Goal: Answer question/provide support

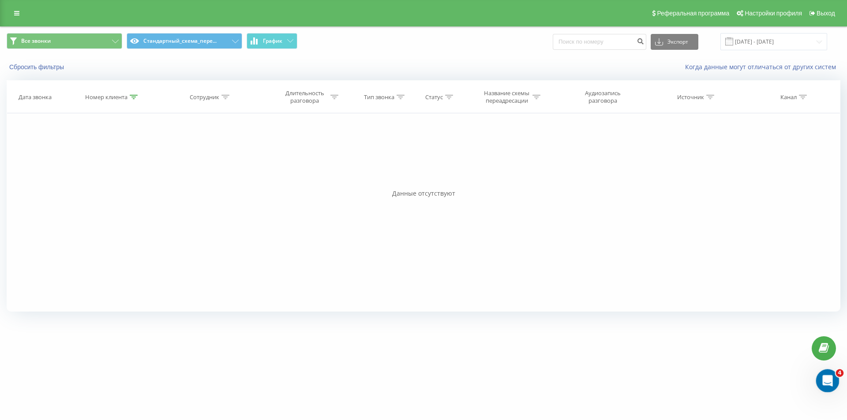
click at [819, 378] on div "Открыть службу сообщений Intercom" at bounding box center [826, 379] width 29 height 29
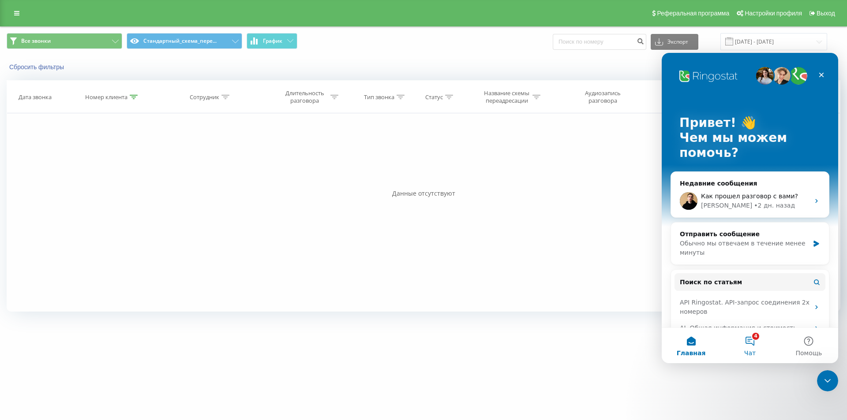
click at [764, 346] on button "4 Чат" at bounding box center [750, 345] width 59 height 35
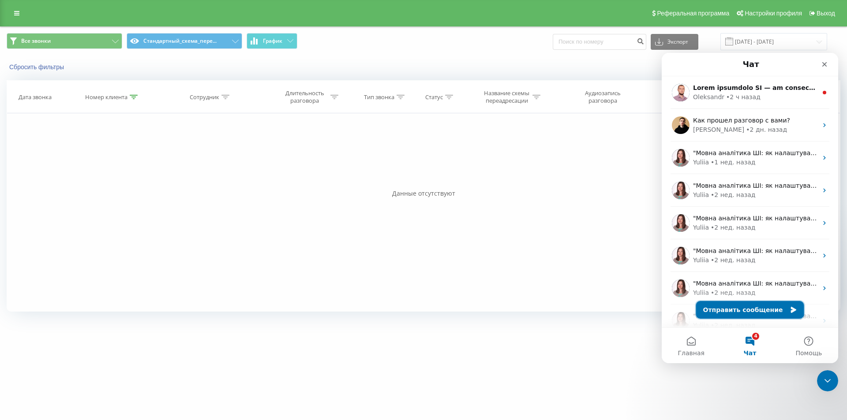
click at [734, 304] on button "Отправить сообщение" at bounding box center [750, 310] width 108 height 18
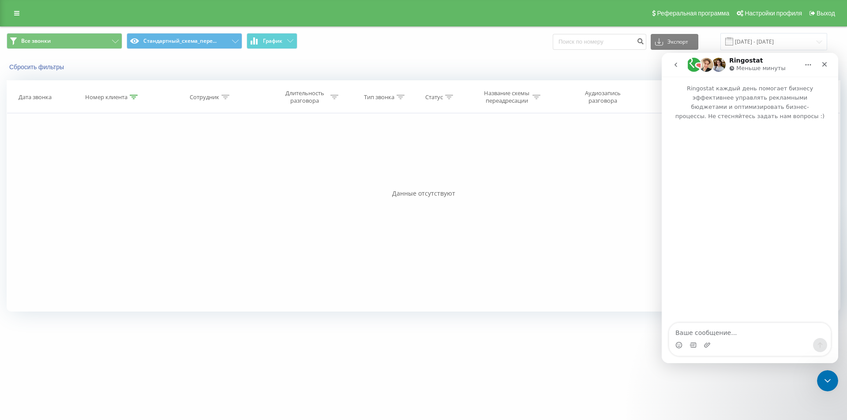
click at [721, 344] on div "Мессенджер Intercom" at bounding box center [749, 345] width 161 height 14
click at [718, 330] on textarea "Ваше сообщение..." at bounding box center [749, 330] width 161 height 15
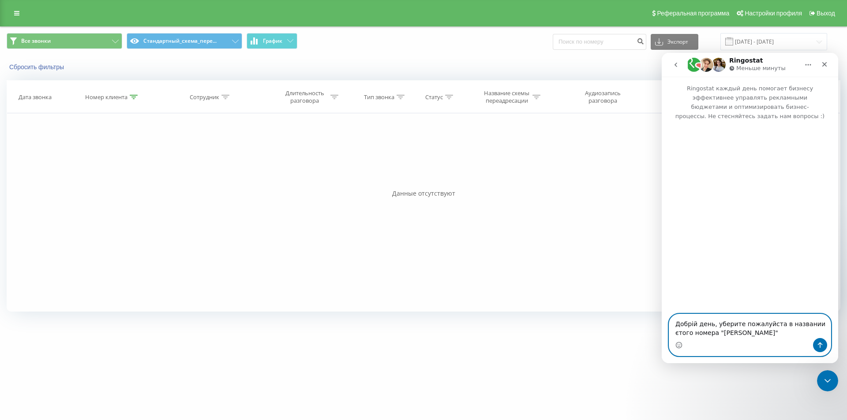
drag, startPoint x: 692, startPoint y: 323, endPoint x: 700, endPoint y: 329, distance: 9.2
click at [693, 323] on textarea "Добрій день, уберите пожалуйста в названии єтого номера "Козлов"" at bounding box center [749, 327] width 161 height 24
click at [811, 326] on textarea "Добрый день, уберите пожалуйста в названии єтого номера "Козлов"" at bounding box center [749, 327] width 161 height 24
click at [773, 334] on textarea "Добрый день, уберите пожалуйста в названии этого номера "Козлов"" at bounding box center [749, 327] width 161 height 24
paste textarea "380738009220"
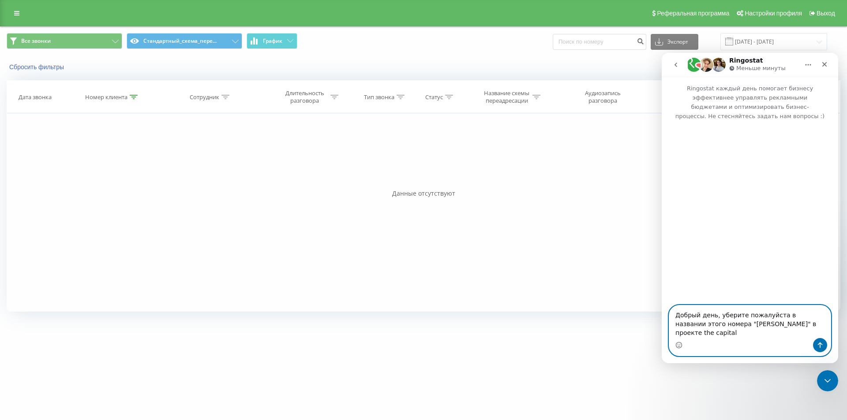
type textarea "Добрый день, уберите пожалуйста в названии этого номера "[PERSON_NAME]" в проек…"
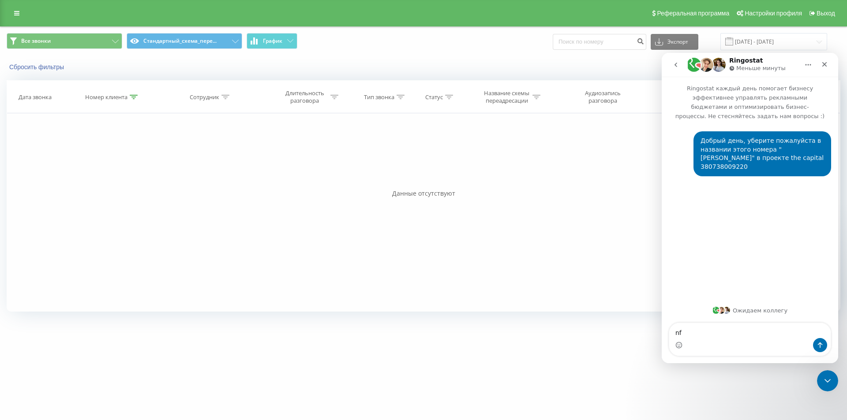
type textarea "n"
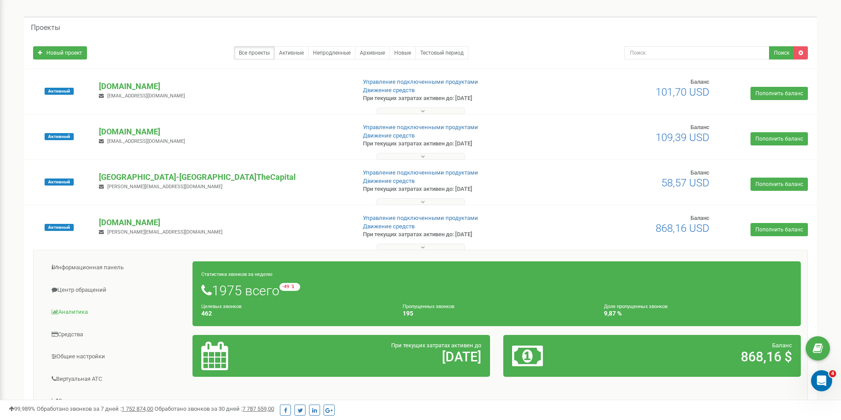
scroll to position [44, 0]
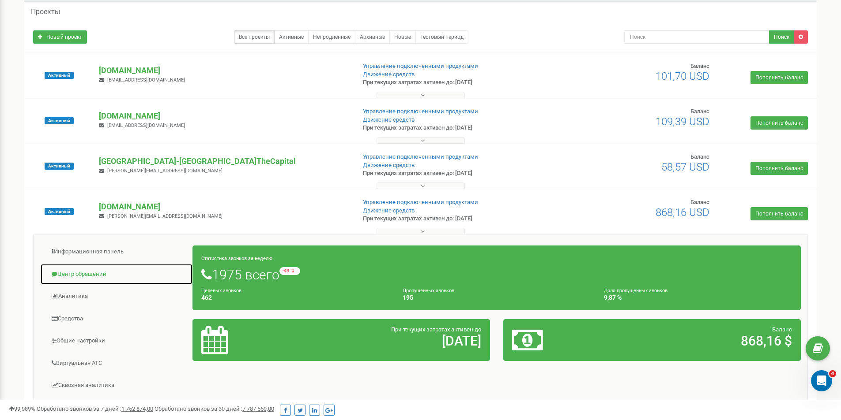
click at [95, 274] on link "Центр обращений" at bounding box center [116, 275] width 153 height 22
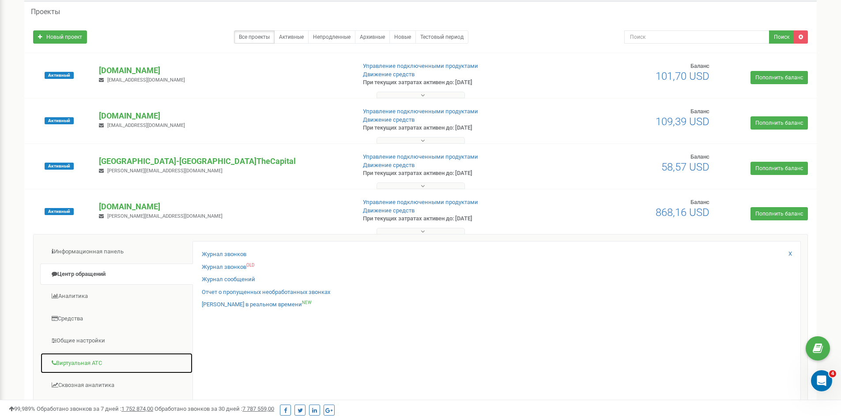
click at [74, 363] on link "Виртуальная АТС" at bounding box center [116, 364] width 153 height 22
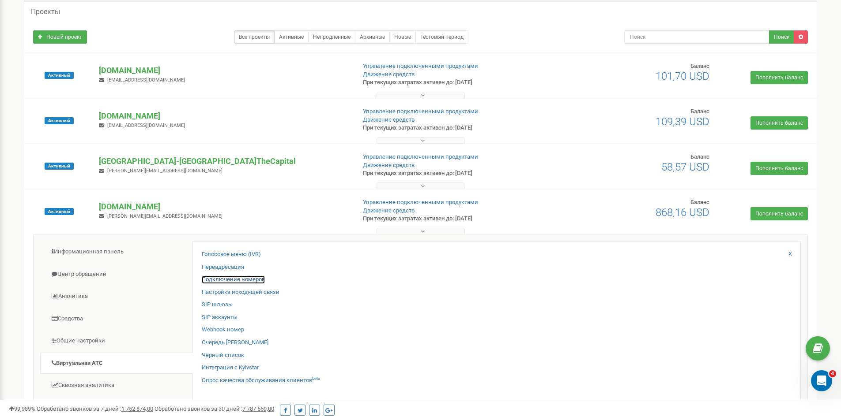
click at [241, 282] on link "Подключение номеров" at bounding box center [233, 280] width 63 height 8
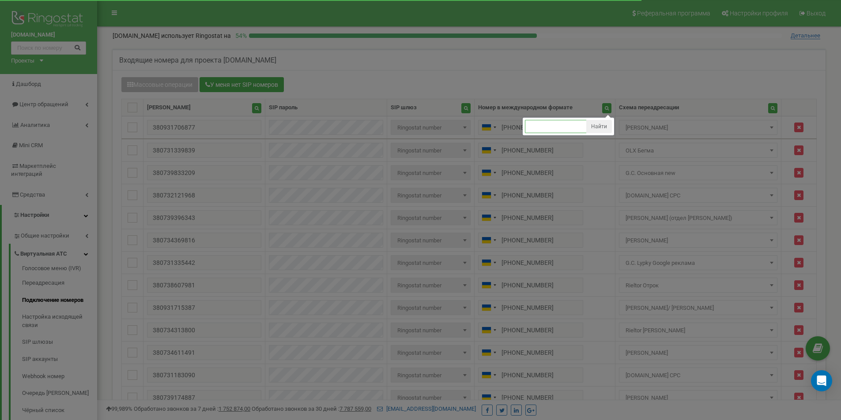
click at [543, 130] on input "text" at bounding box center [556, 126] width 62 height 13
click at [543, 127] on input "text" at bounding box center [556, 126] width 62 height 13
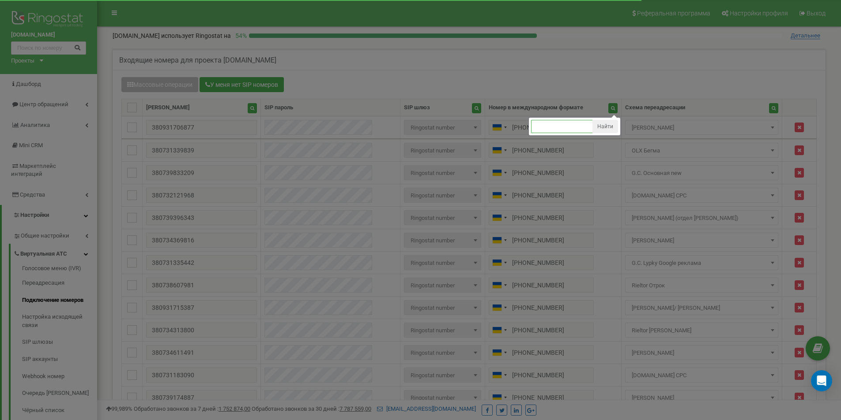
paste input "380738009220"
type input "380738009220"
click at [601, 126] on button "Найти" at bounding box center [605, 126] width 26 height 13
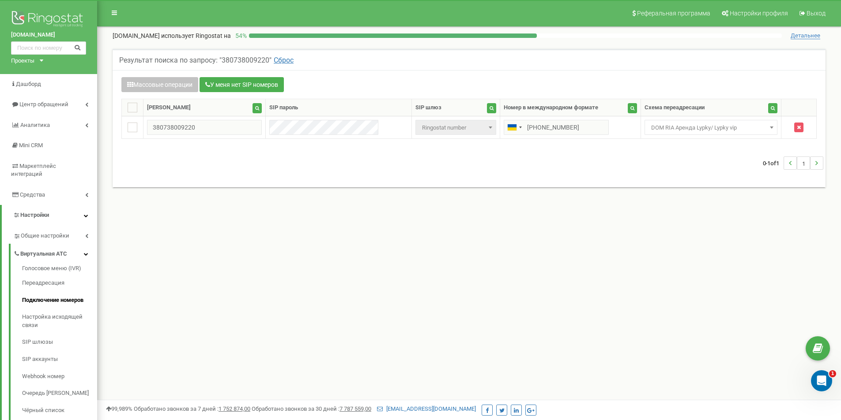
click at [606, 154] on div "0-1 of 1 1" at bounding box center [469, 163] width 708 height 31
click at [825, 379] on div "Открыть службу сообщений Intercom" at bounding box center [819, 379] width 29 height 29
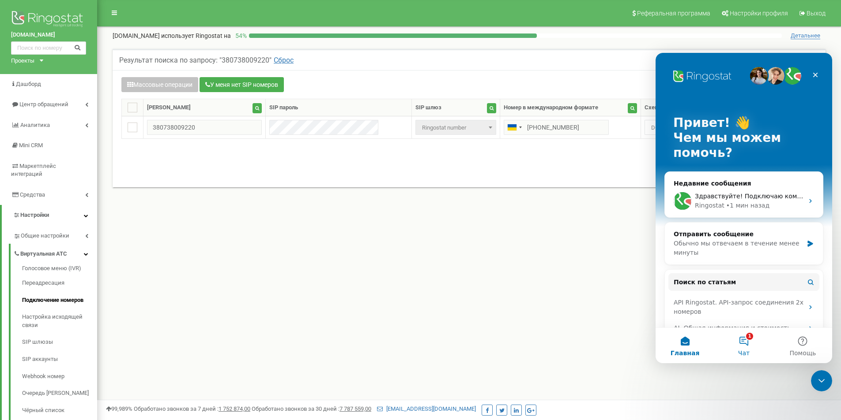
click at [748, 340] on button "1 Чат" at bounding box center [743, 345] width 59 height 35
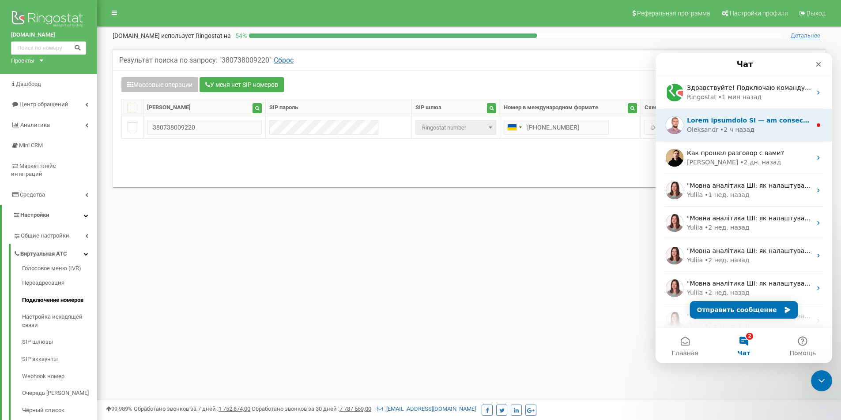
click at [721, 128] on div "• 2 ч назад" at bounding box center [737, 129] width 34 height 9
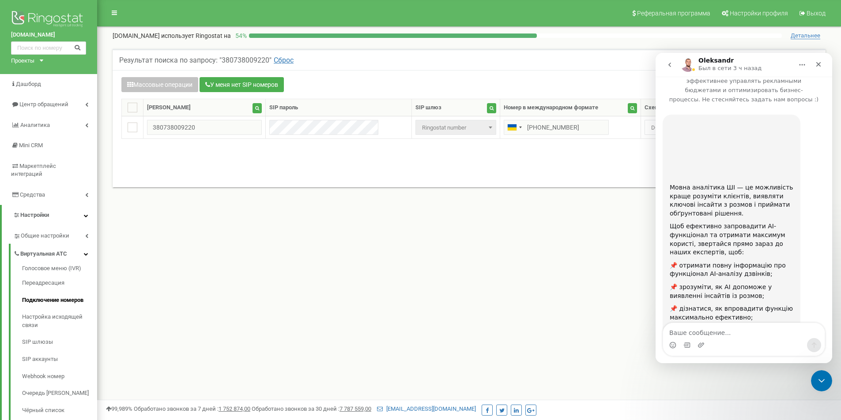
scroll to position [79, 0]
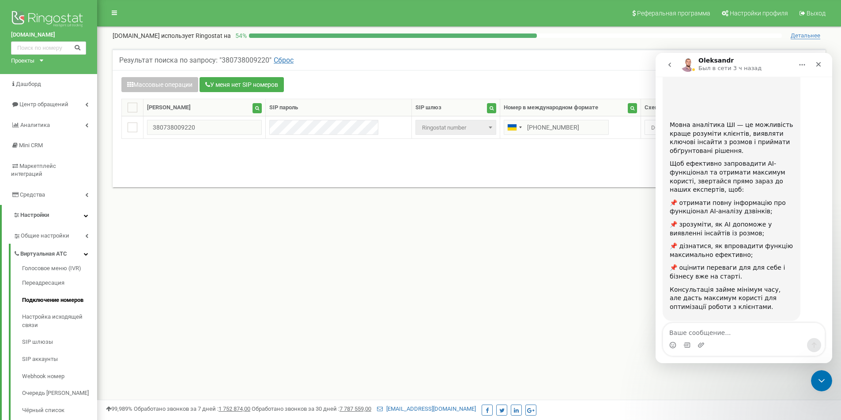
click at [671, 73] on button "go back" at bounding box center [669, 64] width 17 height 17
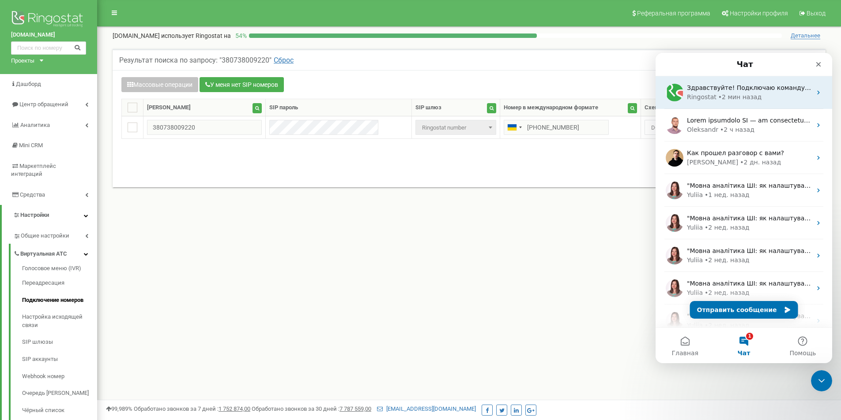
scroll to position [0, 0]
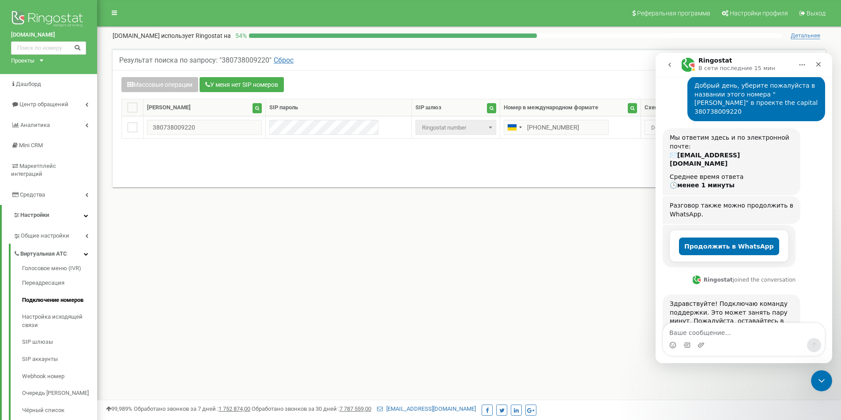
click at [728, 335] on textarea "Ваше сообщение..." at bounding box center [743, 330] width 161 height 15
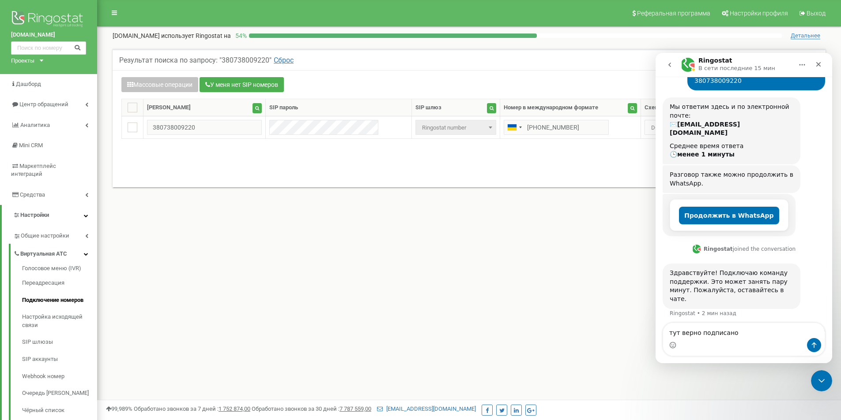
type textarea "тут верно подписано"
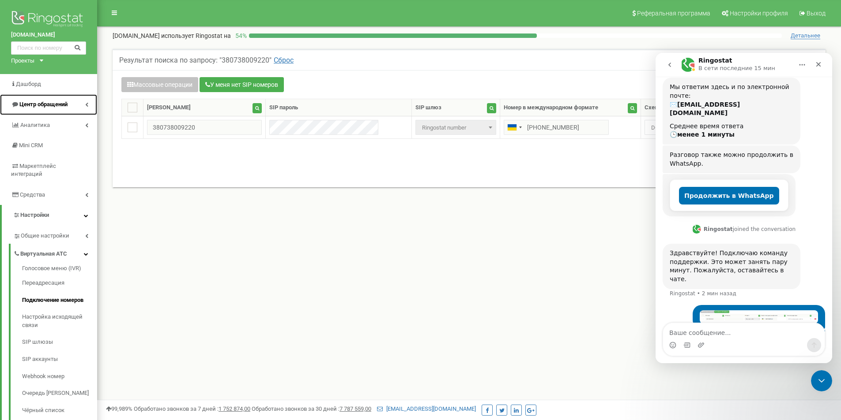
click at [41, 102] on span "Центр обращений" at bounding box center [43, 104] width 48 height 7
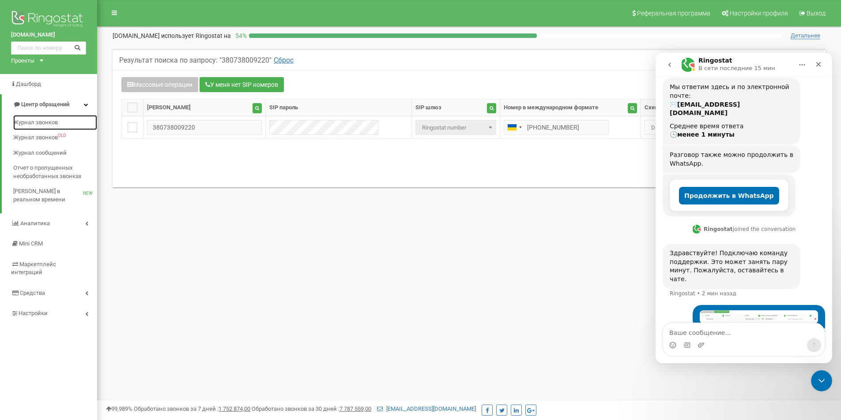
drag, startPoint x: 42, startPoint y: 120, endPoint x: 244, endPoint y: 76, distance: 206.8
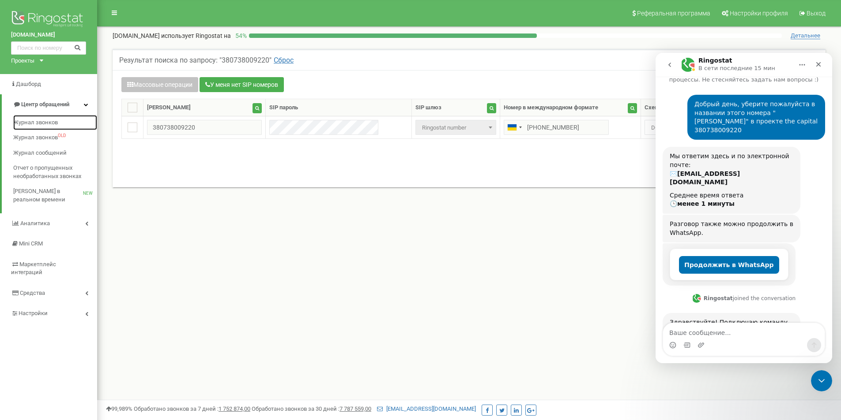
scroll to position [18, 0]
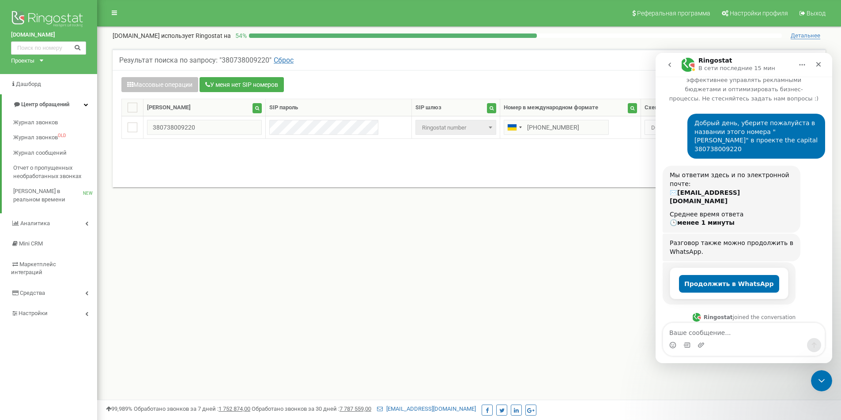
click at [743, 135] on div "Добрый день, уберите пожалуйста в названии этого номера "[PERSON_NAME]" в проек…" at bounding box center [756, 136] width 124 height 34
copy div "380738009220"
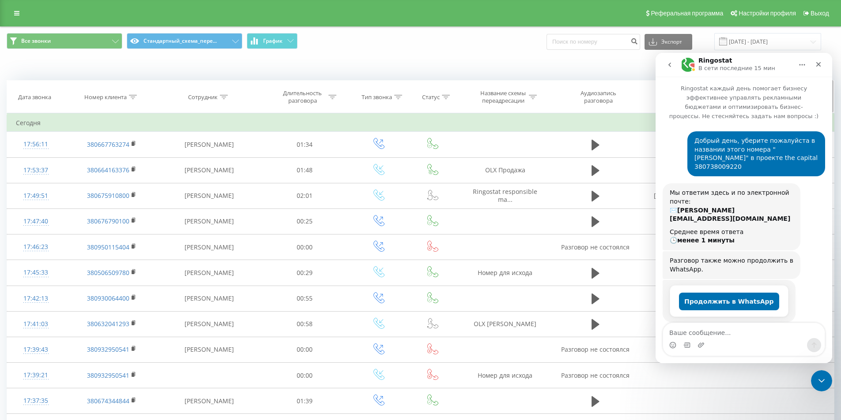
scroll to position [106, 0]
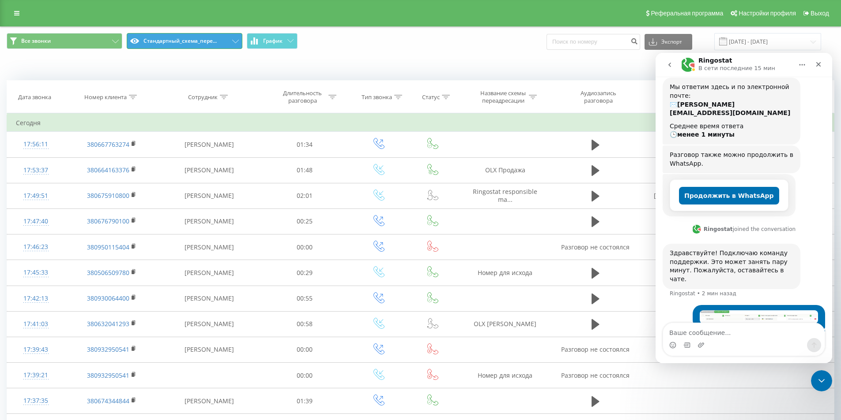
click at [225, 39] on button "Стандартный_схема_пере..." at bounding box center [185, 41] width 116 height 16
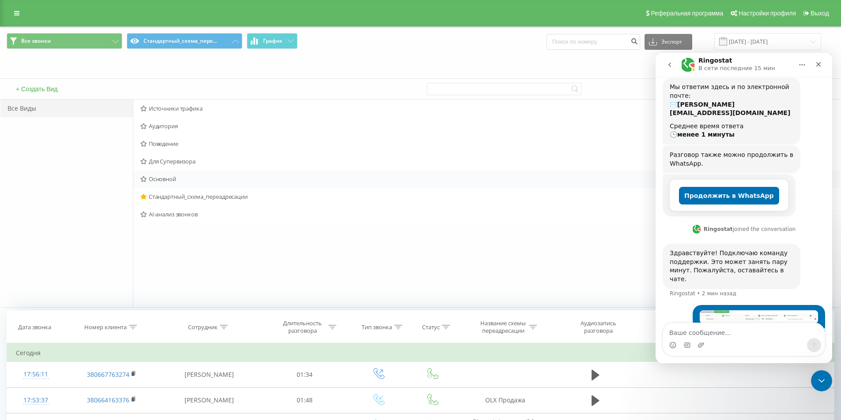
click at [154, 182] on span "Основной" at bounding box center [417, 179] width 554 height 6
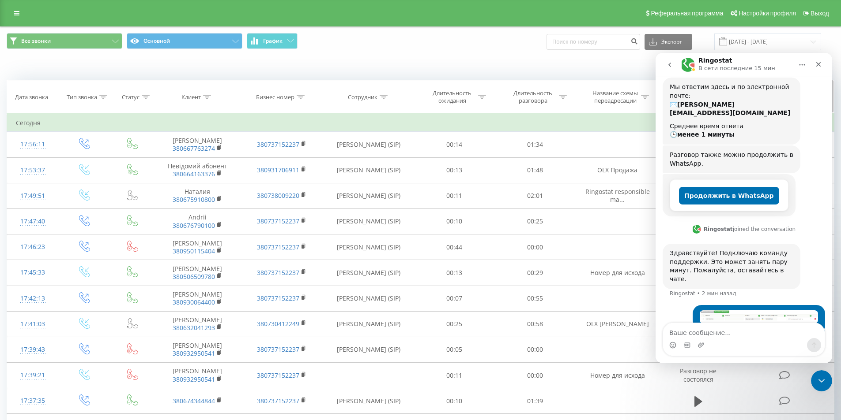
click at [302, 100] on div at bounding box center [301, 98] width 8 height 8
click at [277, 159] on input "text" at bounding box center [282, 160] width 78 height 15
paste input "380738009220"
type input "380738009220"
click at [305, 179] on span "OK" at bounding box center [300, 178] width 25 height 14
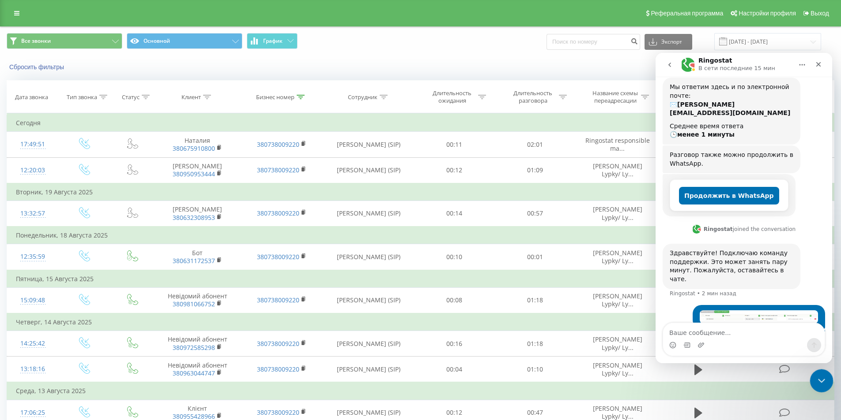
click at [820, 379] on icon "Закрыть службу сообщений Intercom" at bounding box center [820, 380] width 11 height 11
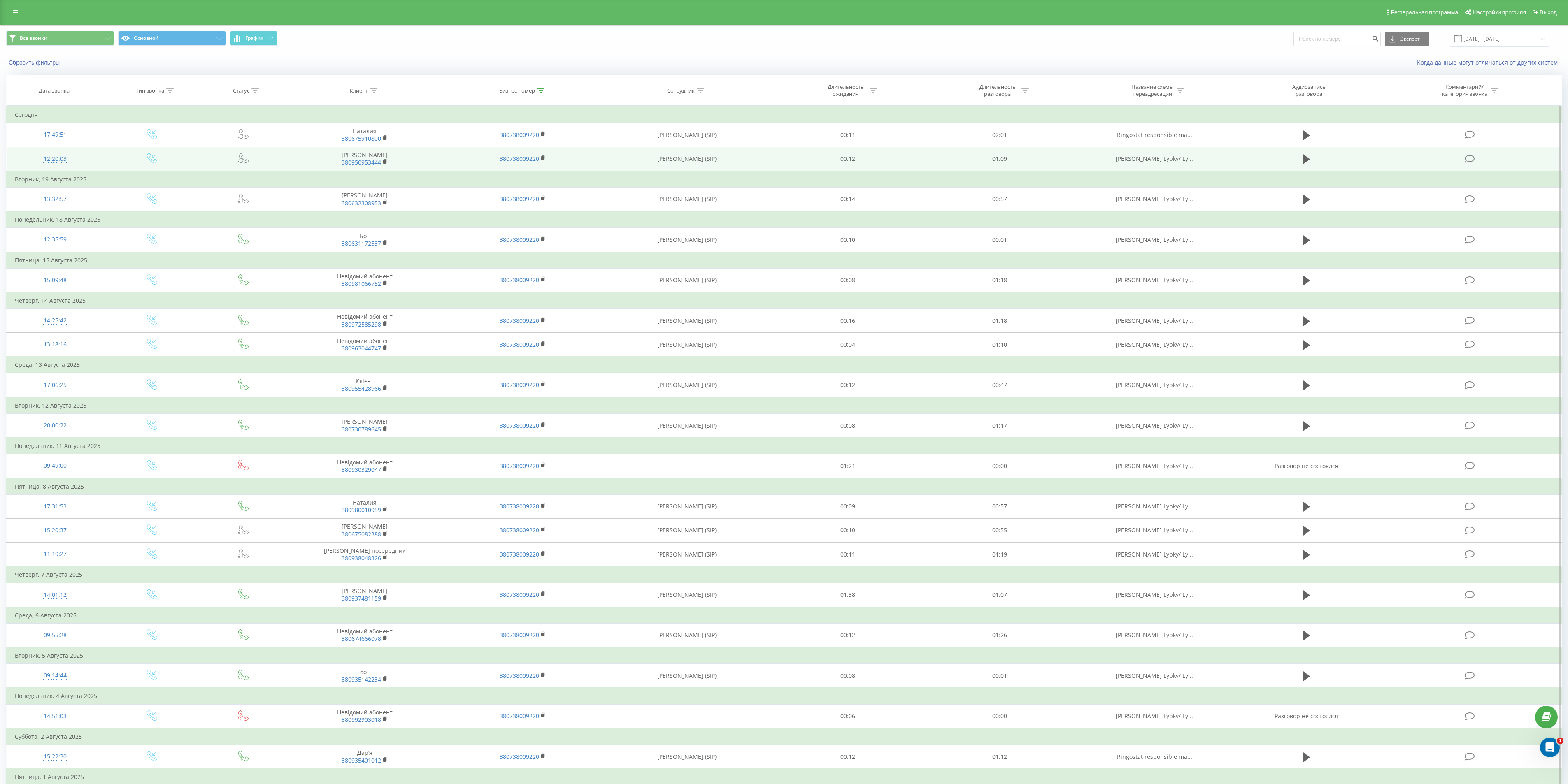
scroll to position [100, 0]
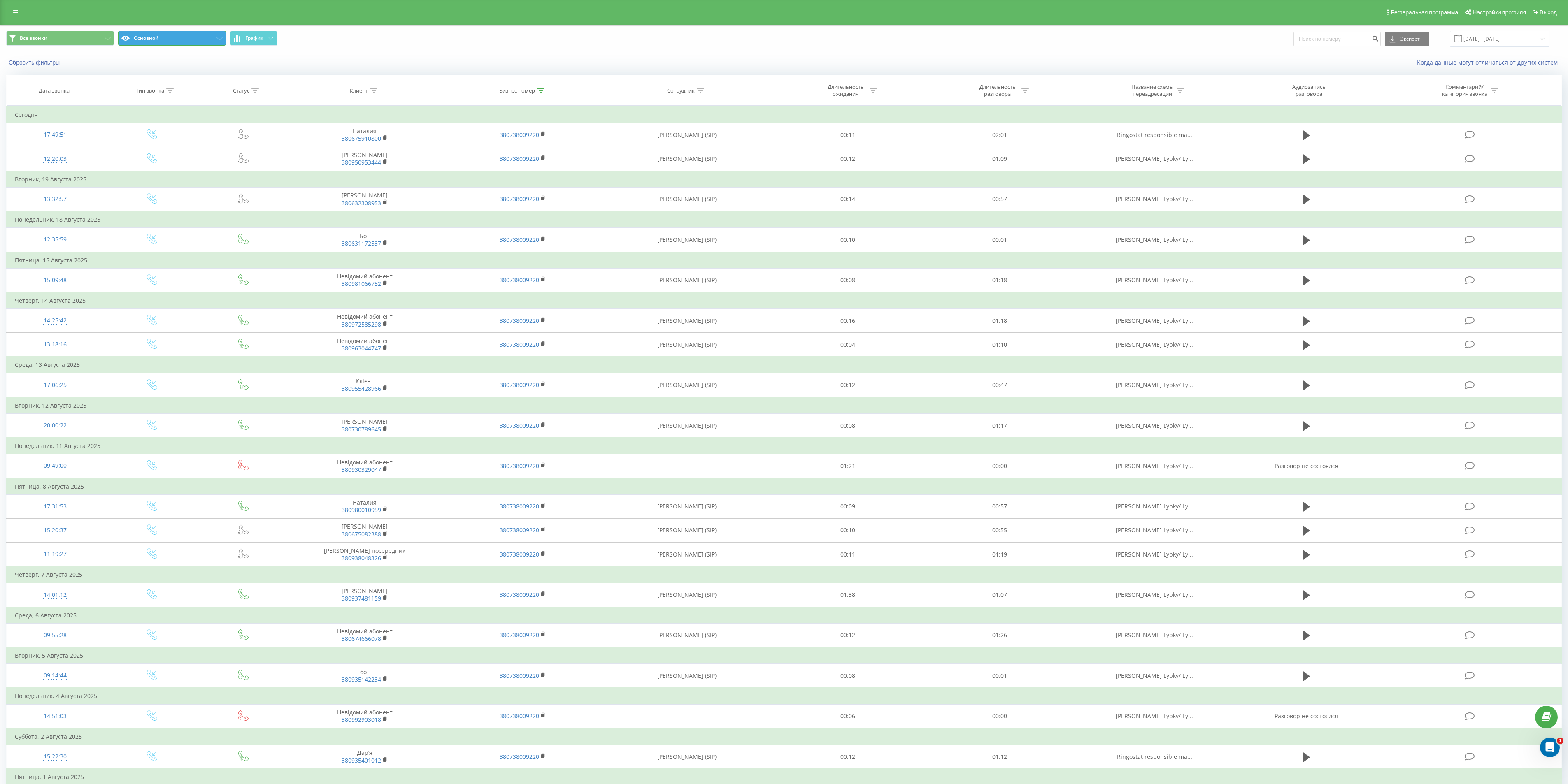
click at [216, 38] on icon at bounding box center [219, 39] width 7 height 4
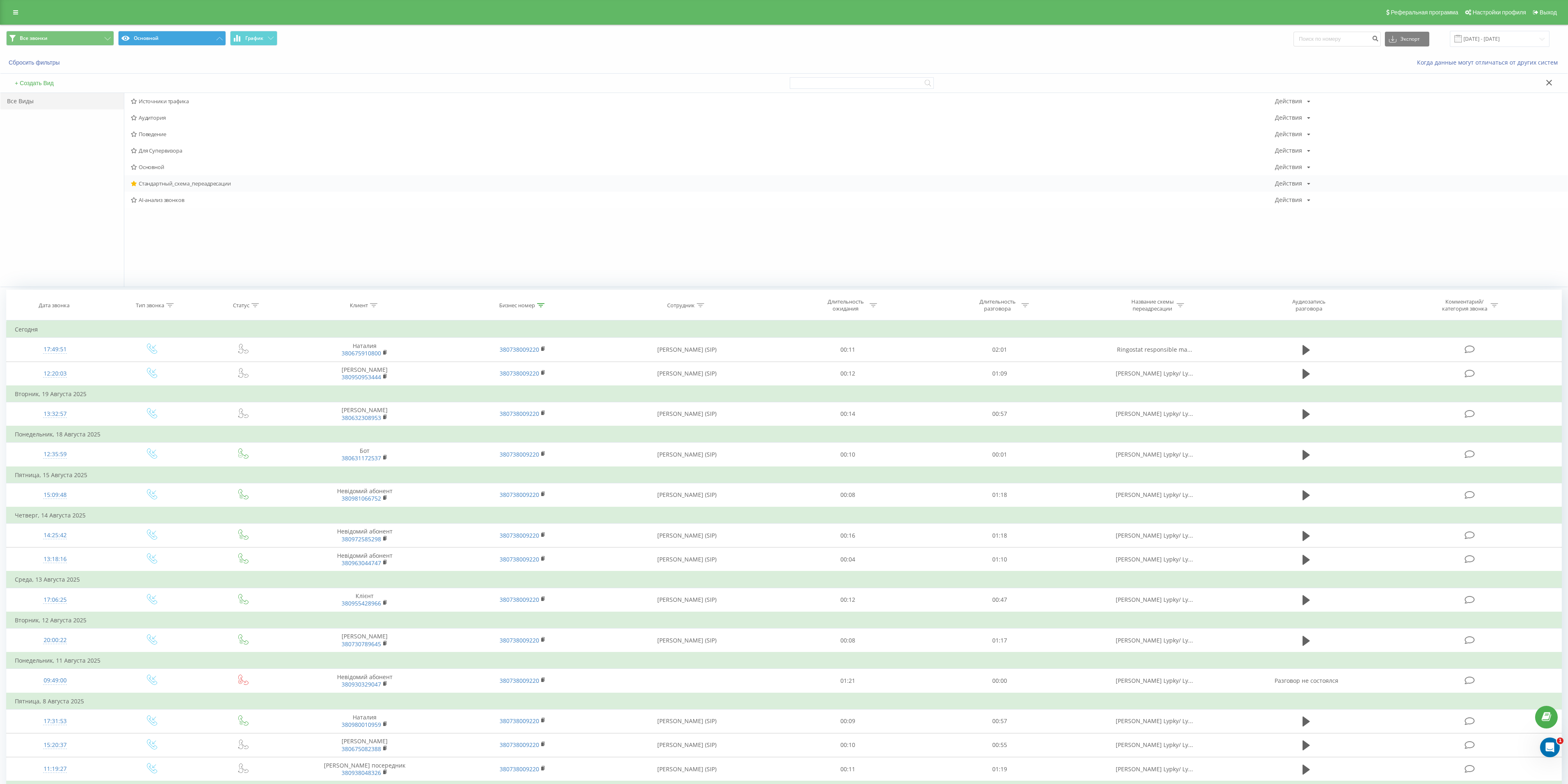
click at [166, 186] on span "Стандартный_схема_переадресации" at bounding box center [702, 184] width 1145 height 6
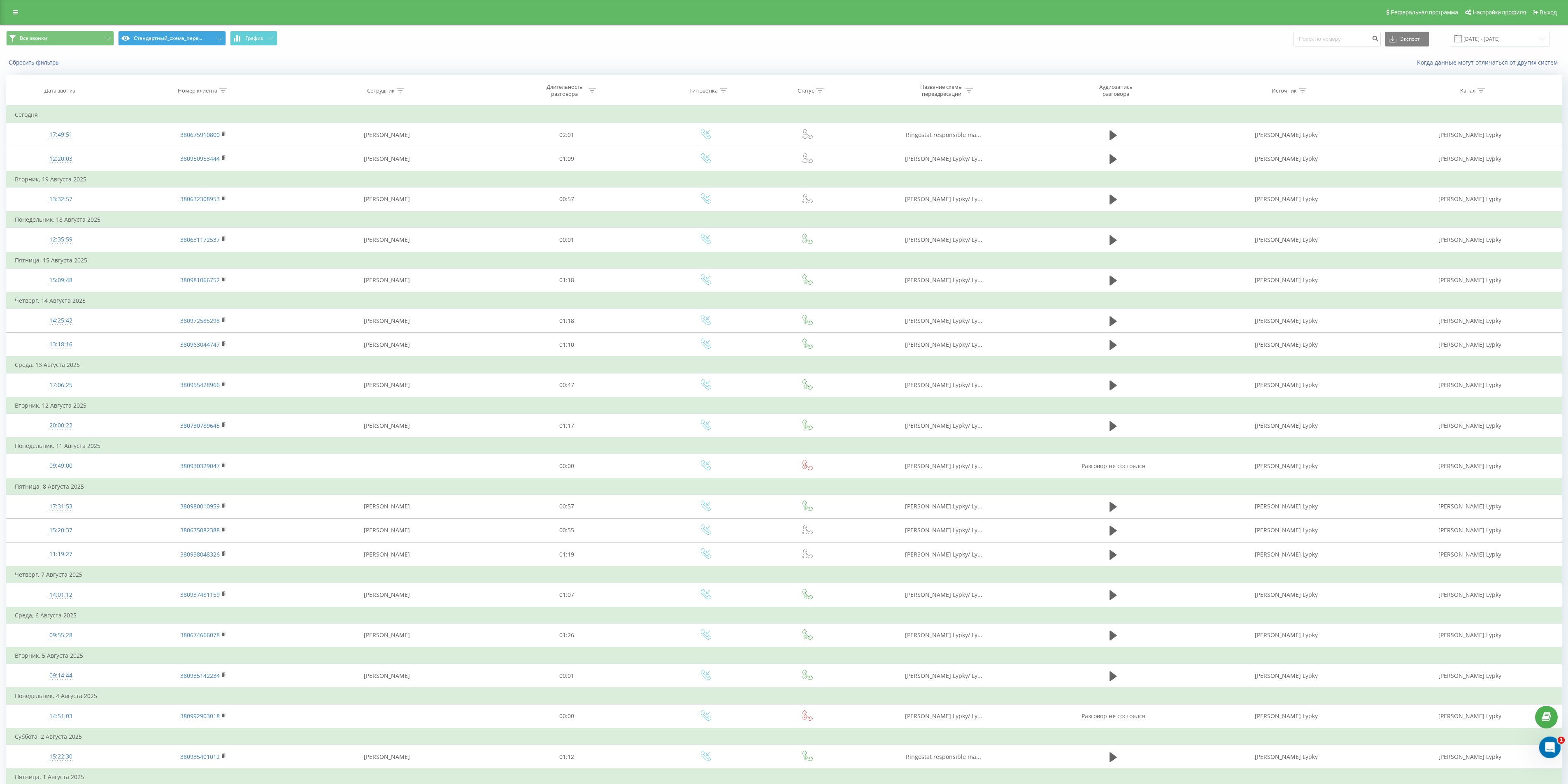
click at [784, 392] on icon "Открыть службу сообщений Intercom" at bounding box center [1548, 746] width 14 height 14
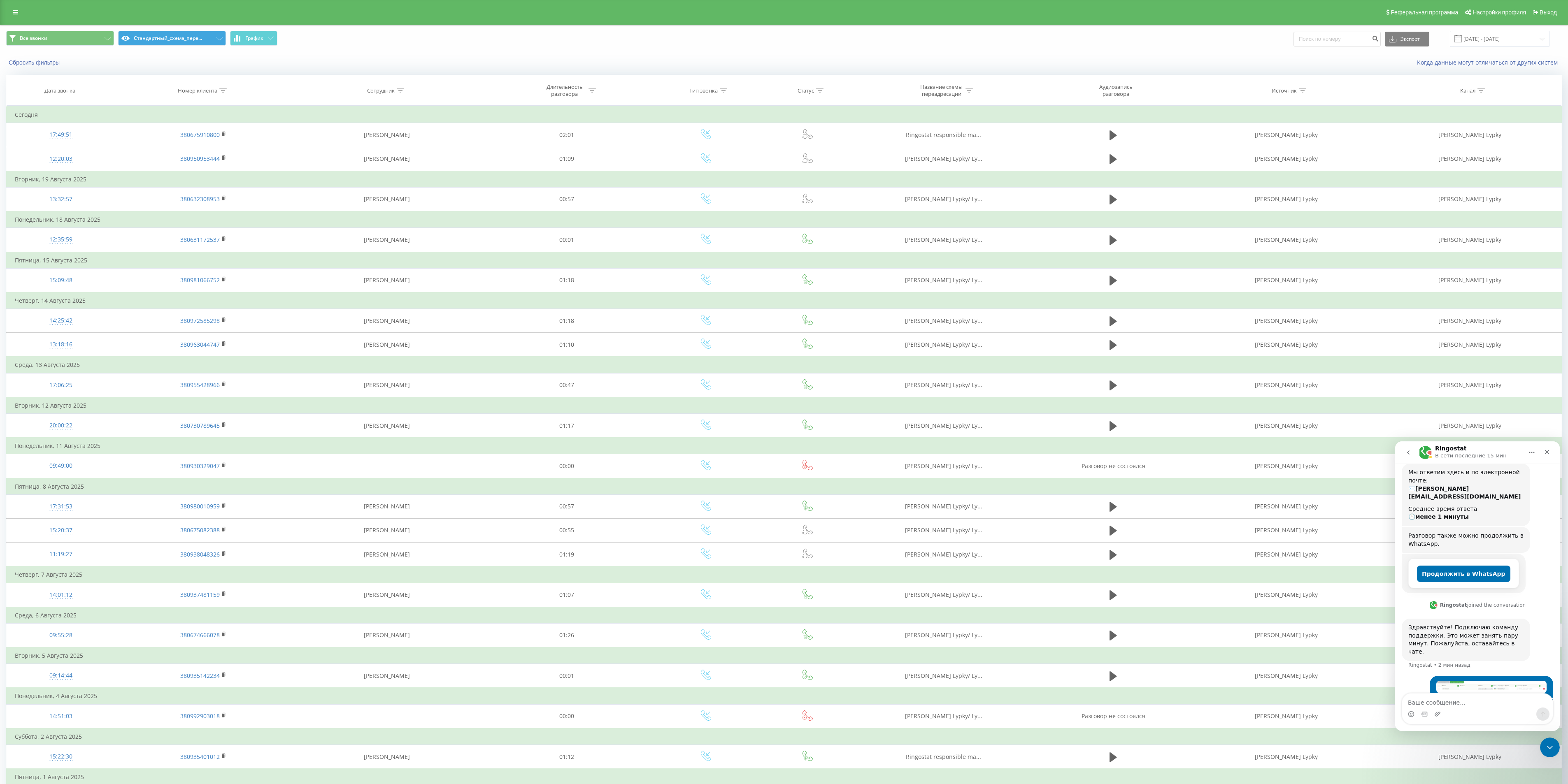
scroll to position [116, 0]
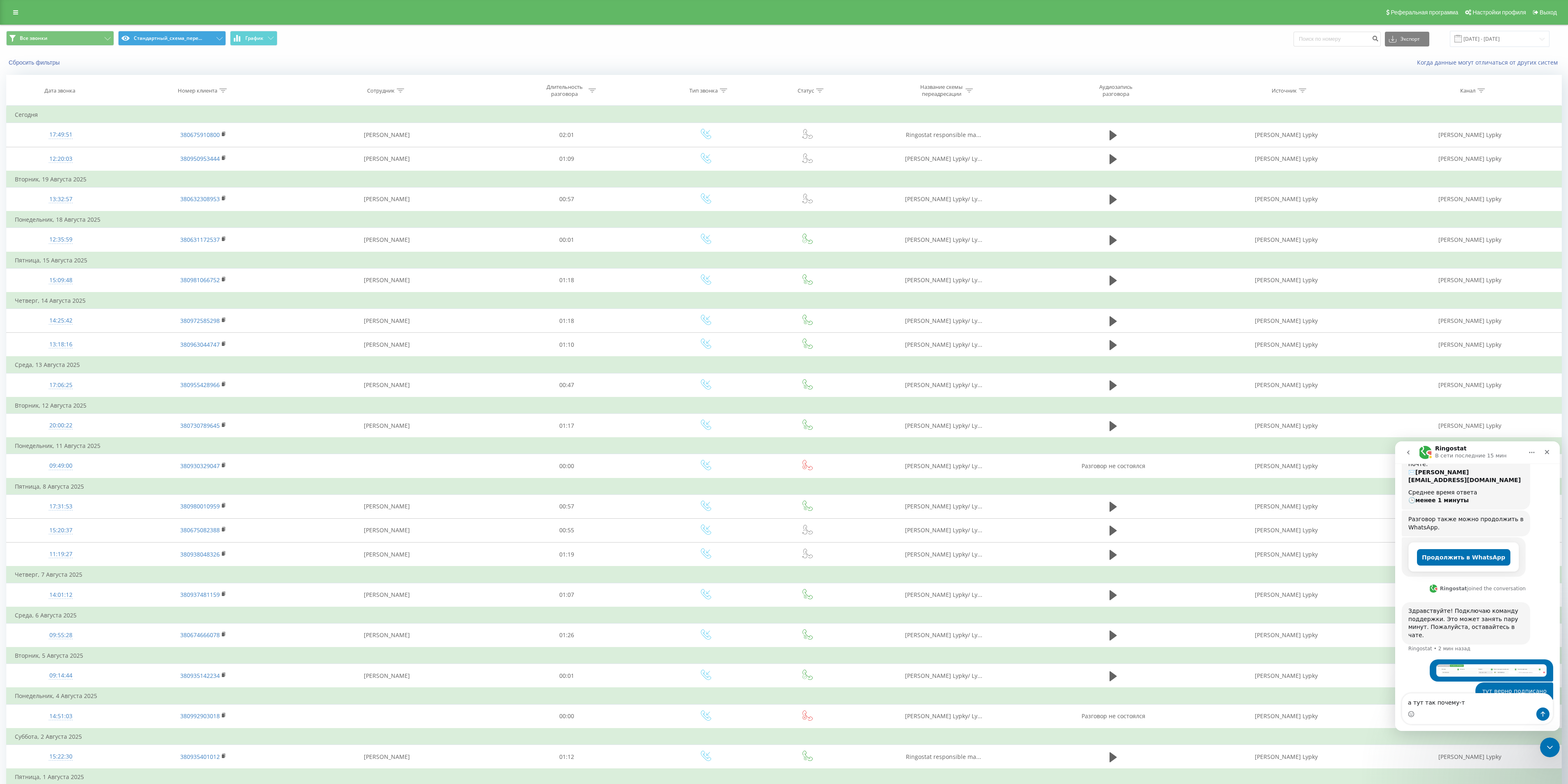
type textarea "а тут так почему-то"
